Goal: Information Seeking & Learning: Check status

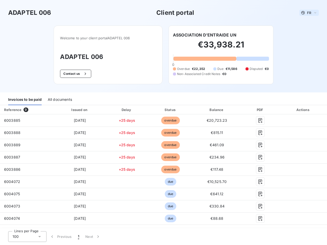
click at [307, 13] on span "FR" at bounding box center [309, 13] width 4 height 4
click at [73, 74] on button "Contact us" at bounding box center [75, 74] width 31 height 8
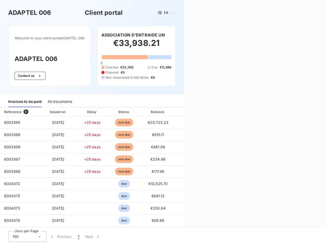
click at [202, 35] on div "Contact us Fill out the form below, and a member of our team will get back to y…" at bounding box center [255, 122] width 143 height 245
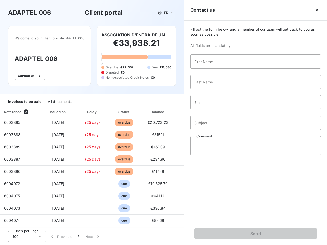
click at [25, 100] on div "Invoices to be paid" at bounding box center [24, 101] width 33 height 11
click at [59, 100] on div "All documents" at bounding box center [60, 101] width 24 height 11
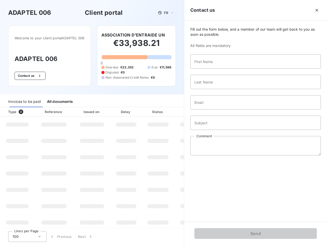
click at [27, 110] on th "Type 0" at bounding box center [17, 111] width 34 height 9
click at [79, 110] on th "Issued on" at bounding box center [91, 111] width 37 height 9
click at [125, 110] on th "Delay" at bounding box center [125, 111] width 31 height 9
click at [168, 110] on th "Status" at bounding box center [158, 111] width 32 height 9
click at [214, 110] on div "Fill out the form below, and a member of our team will get back to you as soon …" at bounding box center [255, 121] width 143 height 201
